Goal: Find specific page/section: Find specific page/section

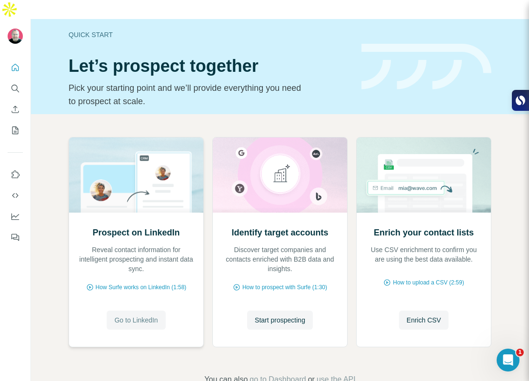
click at [132, 315] on span "Go to LinkedIn" at bounding box center [135, 320] width 43 height 10
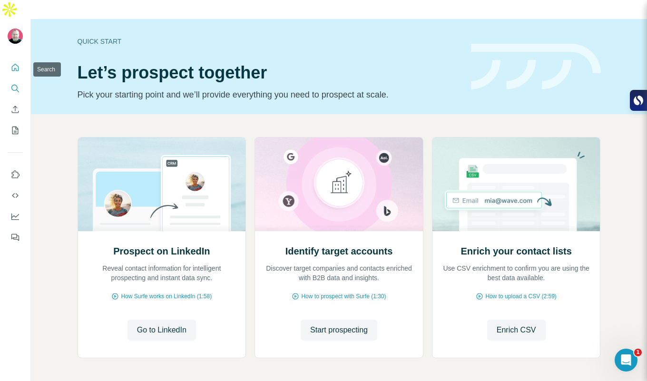
click at [14, 84] on icon "Search" at bounding box center [15, 89] width 10 height 10
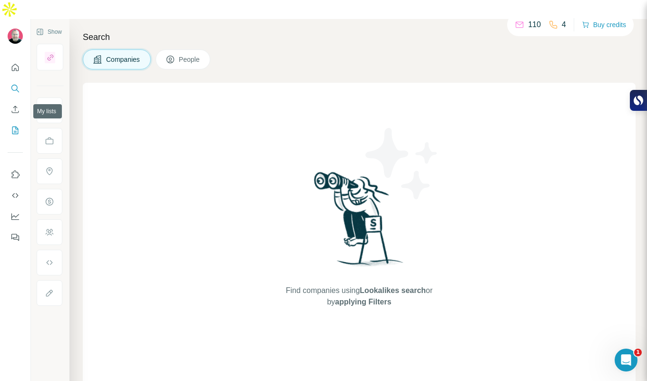
click at [14, 127] on icon "My lists" at bounding box center [16, 130] width 5 height 6
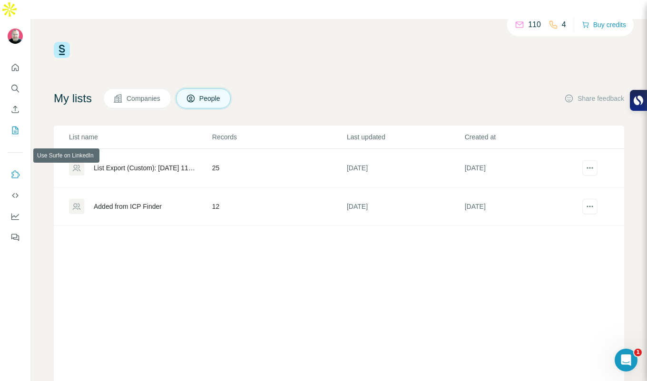
click at [14, 170] on icon "Use Surfe on LinkedIn" at bounding box center [15, 175] width 10 height 10
click at [13, 84] on icon "Search" at bounding box center [15, 89] width 10 height 10
click at [14, 84] on icon "Search" at bounding box center [15, 89] width 10 height 10
click at [9, 80] on button "Search" at bounding box center [15, 88] width 15 height 17
click at [12, 84] on icon "Search" at bounding box center [15, 89] width 10 height 10
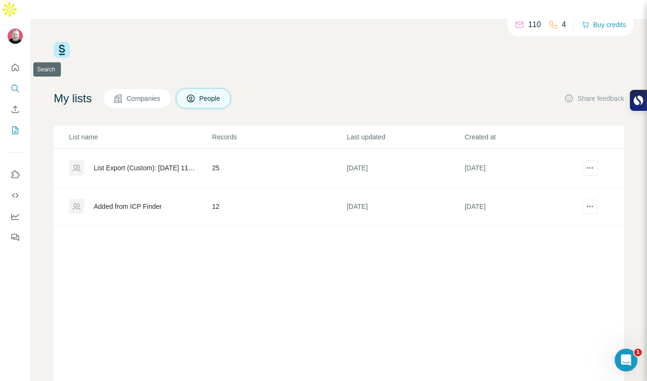
click at [12, 84] on icon "Search" at bounding box center [15, 89] width 10 height 10
